Goal: Transaction & Acquisition: Purchase product/service

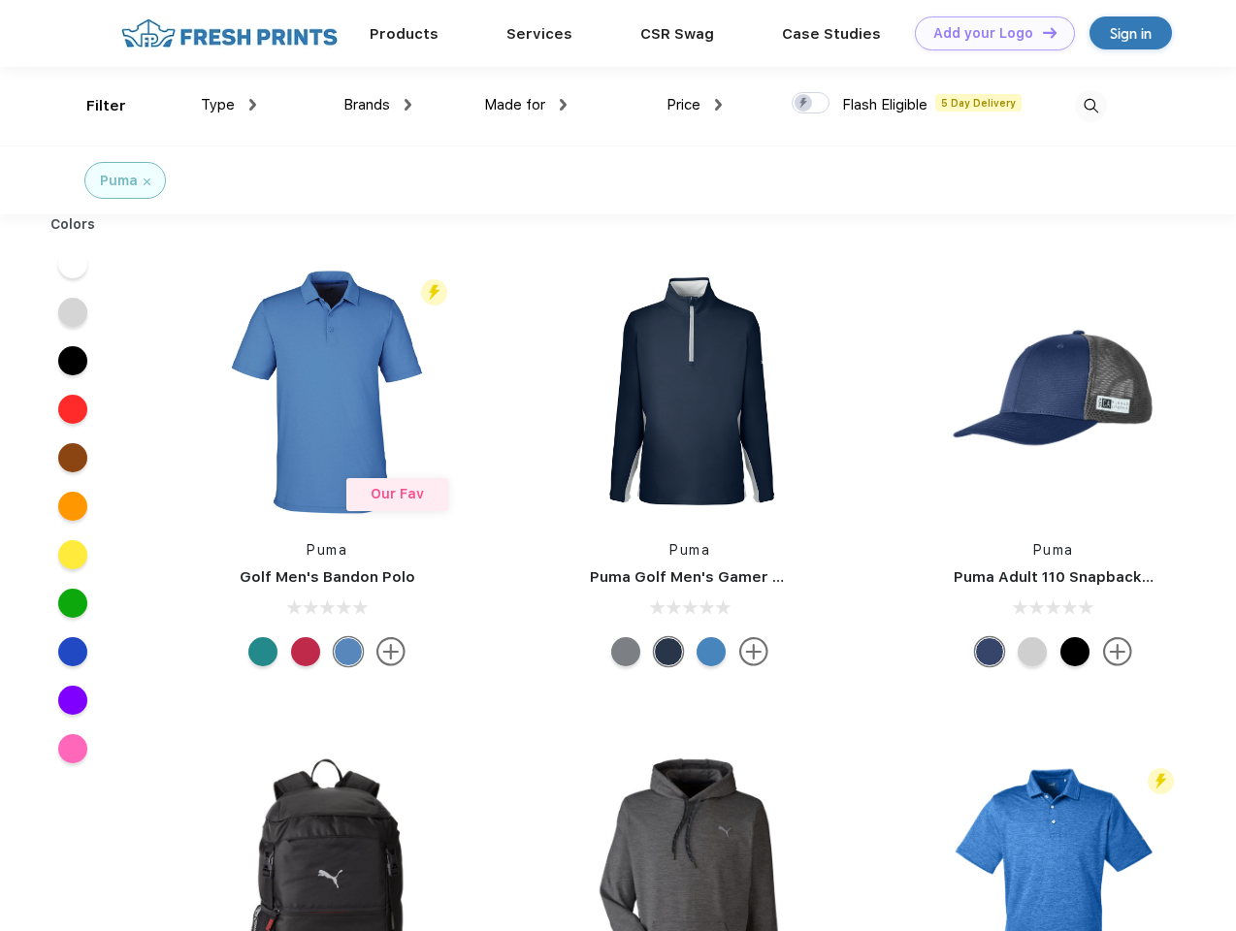
click at [988, 33] on link "Add your Logo Design Tool" at bounding box center [995, 33] width 160 height 34
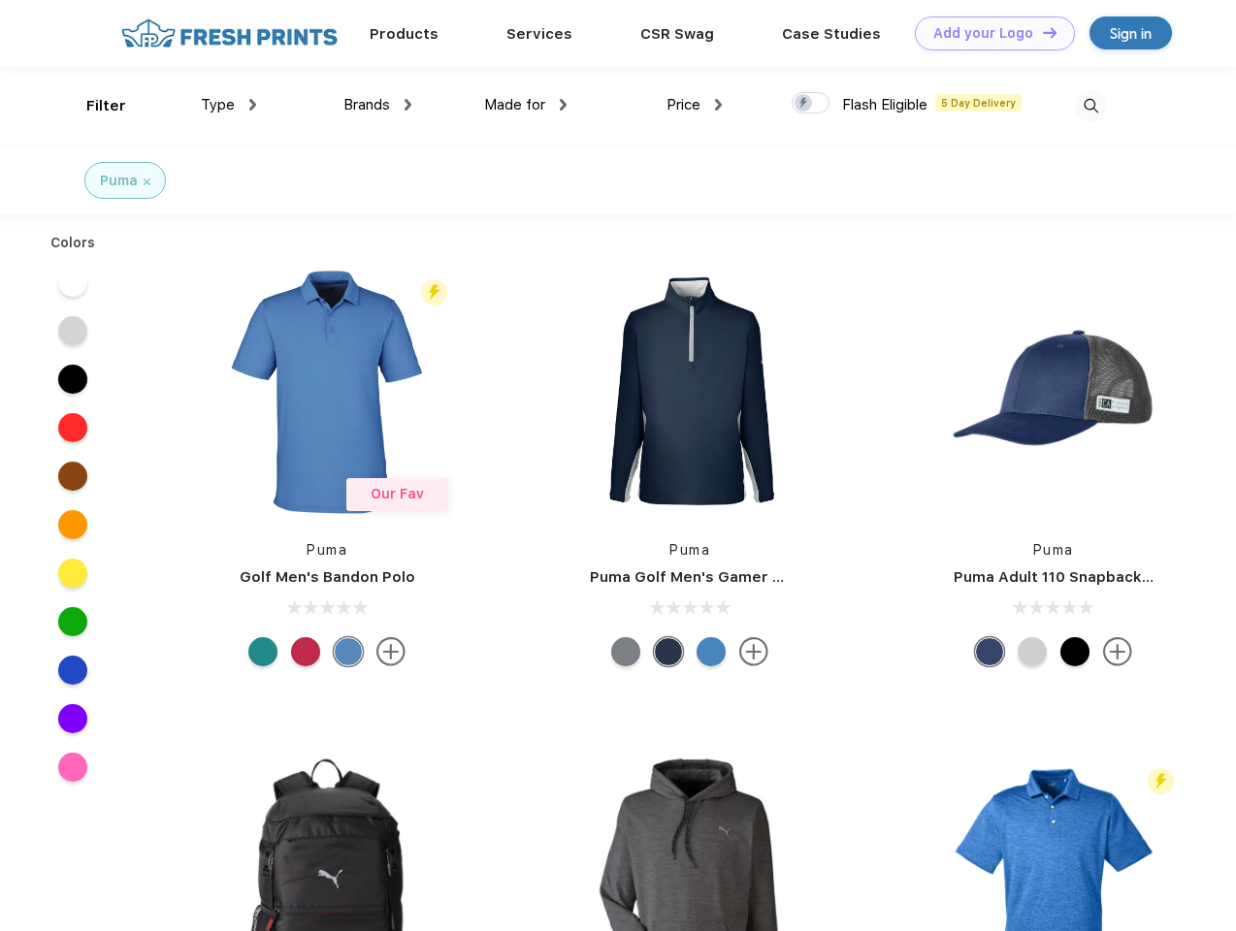
click at [0, 0] on div "Design Tool" at bounding box center [0, 0] width 0 height 0
click at [1041, 32] on link "Add your Logo Design Tool" at bounding box center [995, 33] width 160 height 34
click at [93, 106] on div "Filter" at bounding box center [106, 106] width 40 height 22
click at [229, 105] on span "Type" at bounding box center [218, 104] width 34 height 17
click at [377, 105] on span "Brands" at bounding box center [366, 104] width 47 height 17
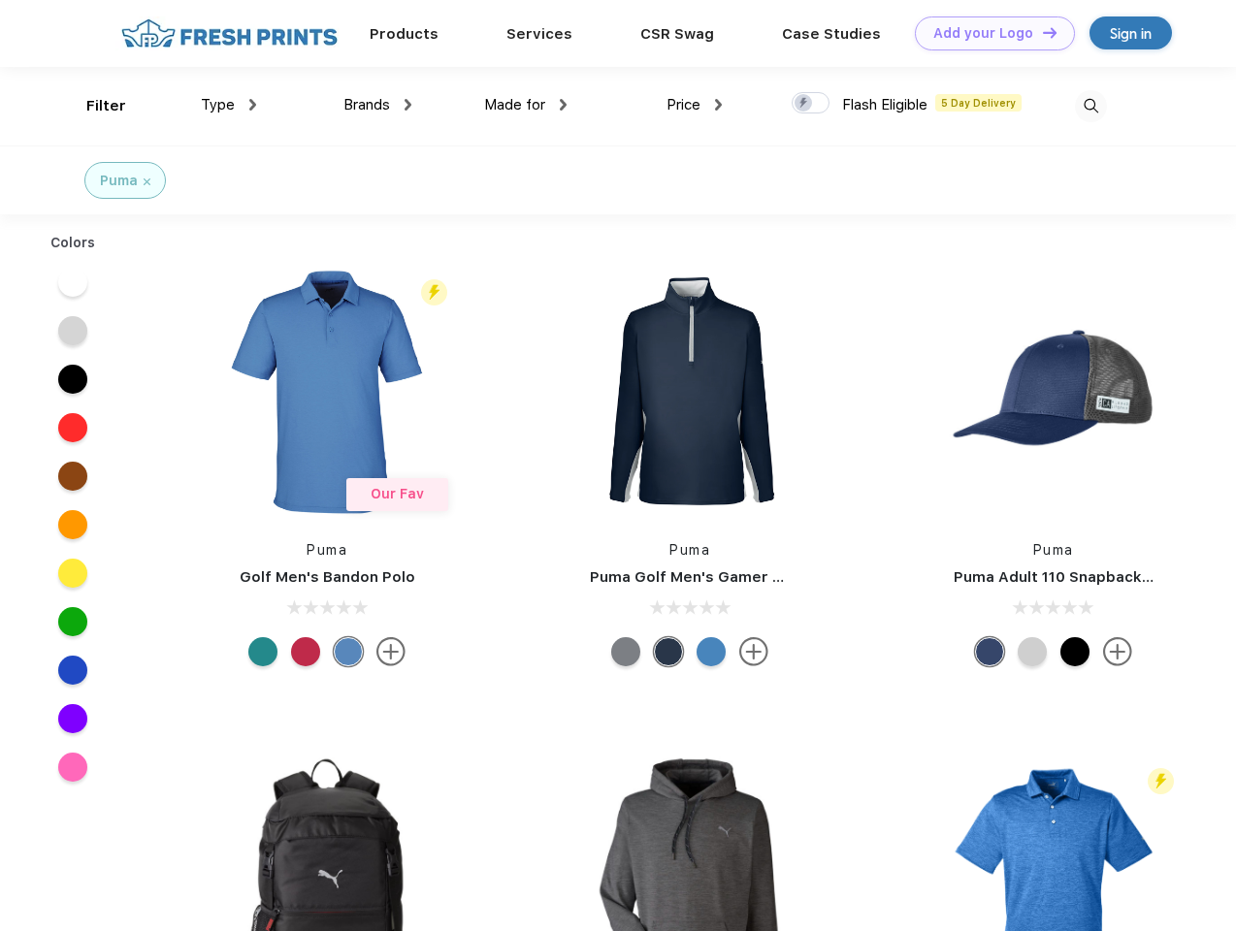
click at [526, 105] on span "Made for" at bounding box center [514, 104] width 61 height 17
click at [695, 105] on span "Price" at bounding box center [683, 104] width 34 height 17
click at [811, 104] on div at bounding box center [811, 102] width 38 height 21
click at [804, 104] on input "checkbox" at bounding box center [798, 97] width 13 height 13
click at [1090, 106] on img at bounding box center [1091, 106] width 32 height 32
